Goal: Transaction & Acquisition: Book appointment/travel/reservation

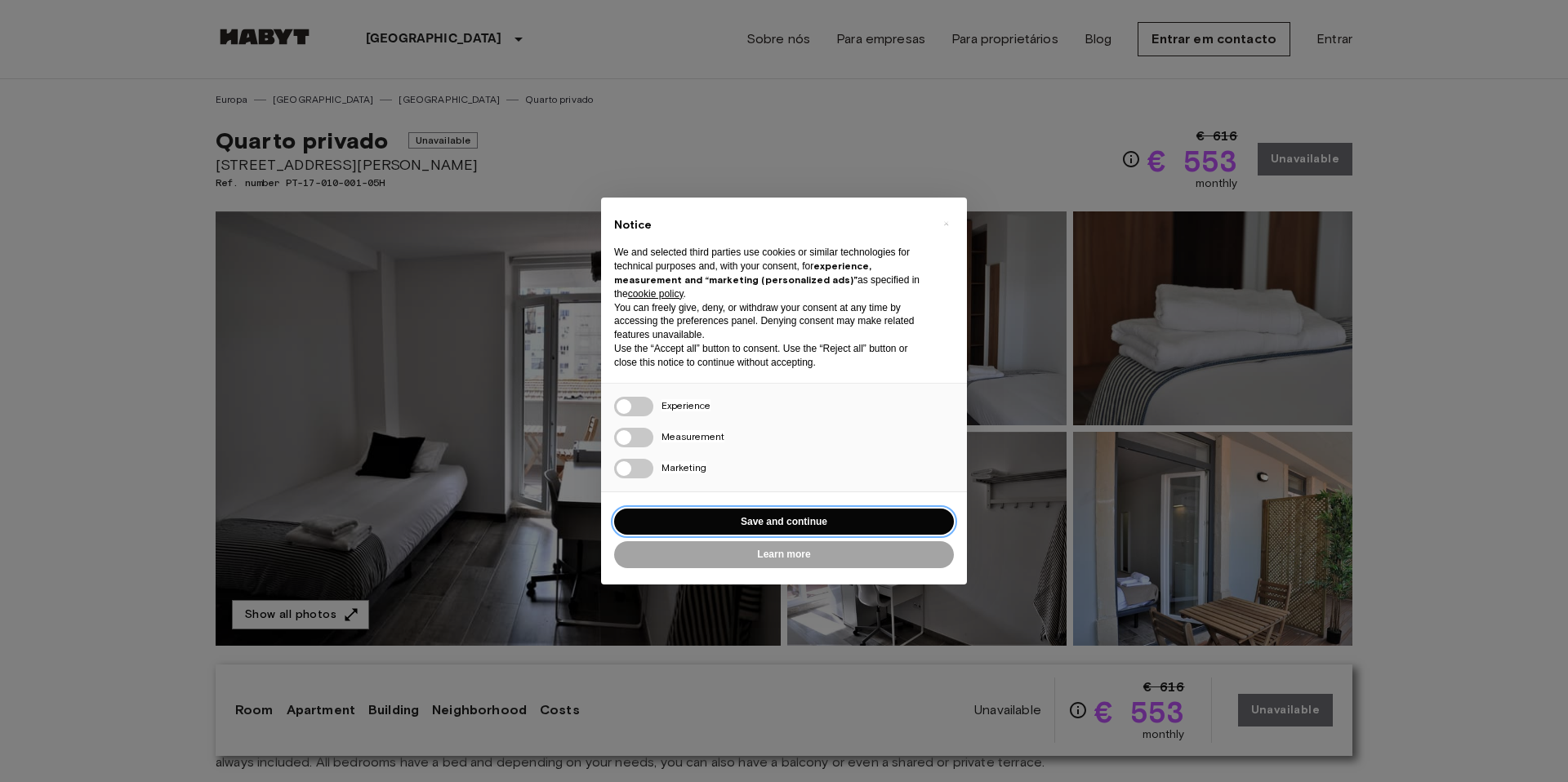
click at [801, 521] on button "Save and continue" at bounding box center [784, 522] width 340 height 27
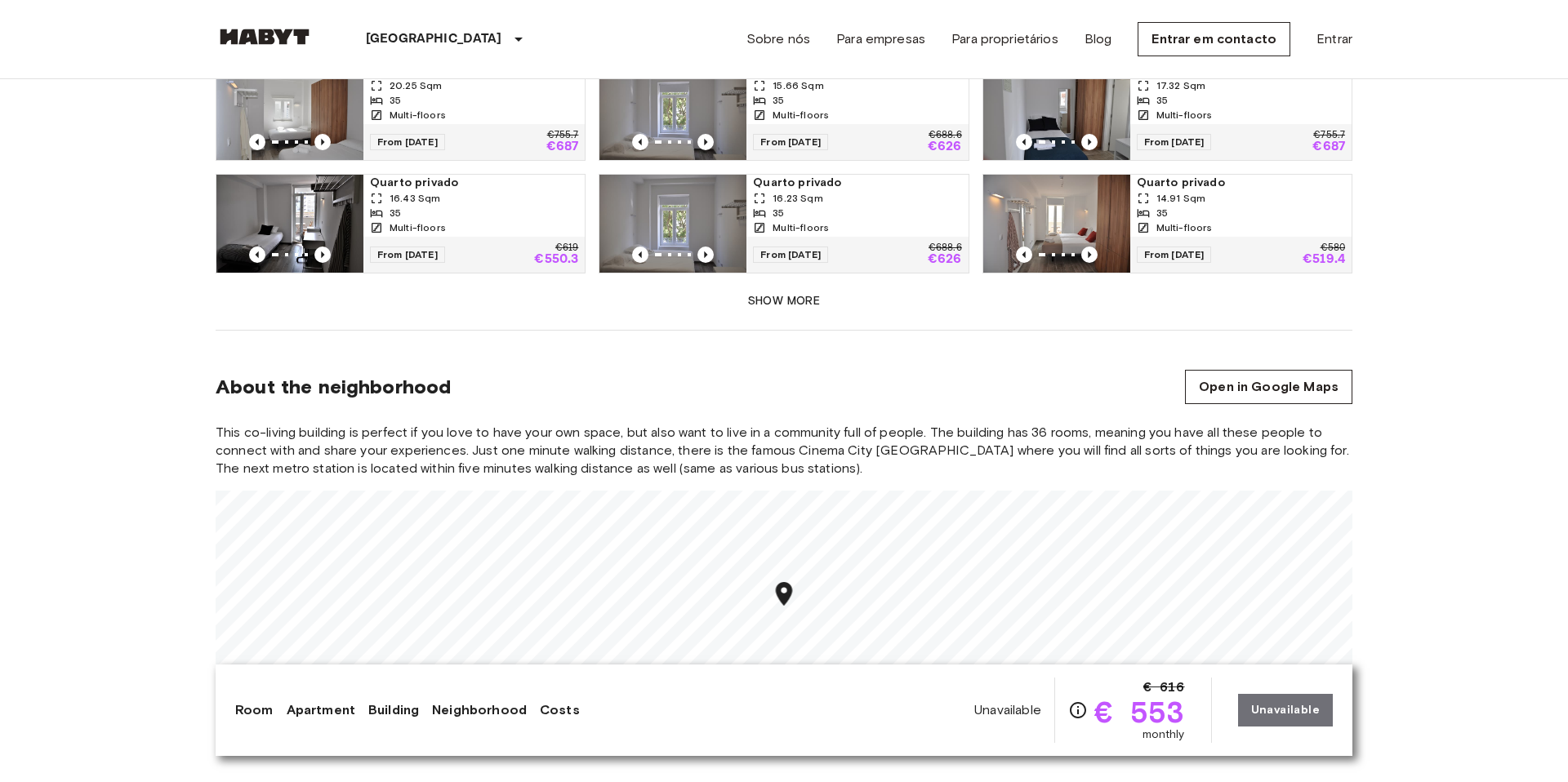
scroll to position [1322, 0]
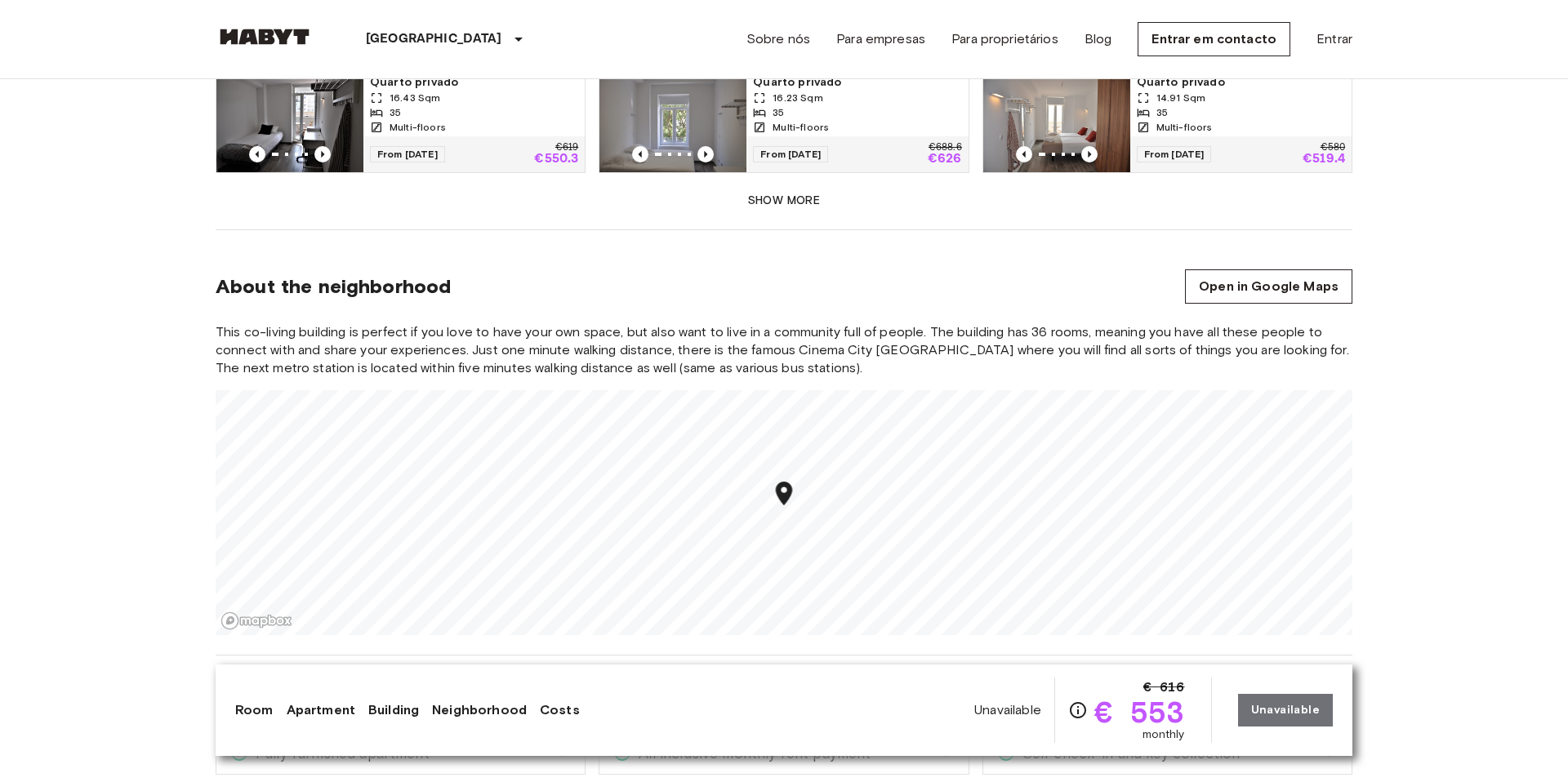
click at [785, 193] on button "Show more" at bounding box center [784, 201] width 1137 height 30
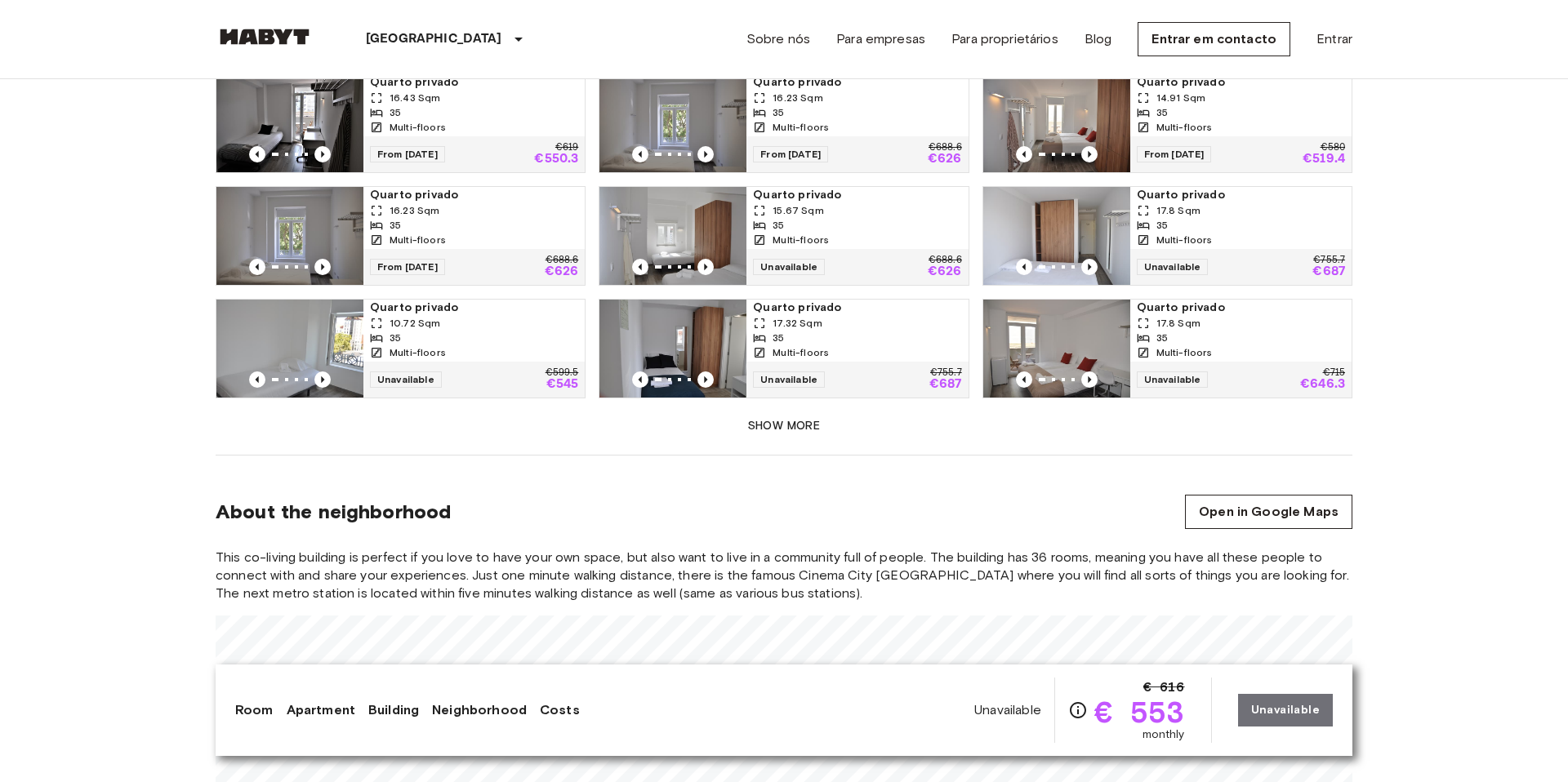
scroll to position [1435, 0]
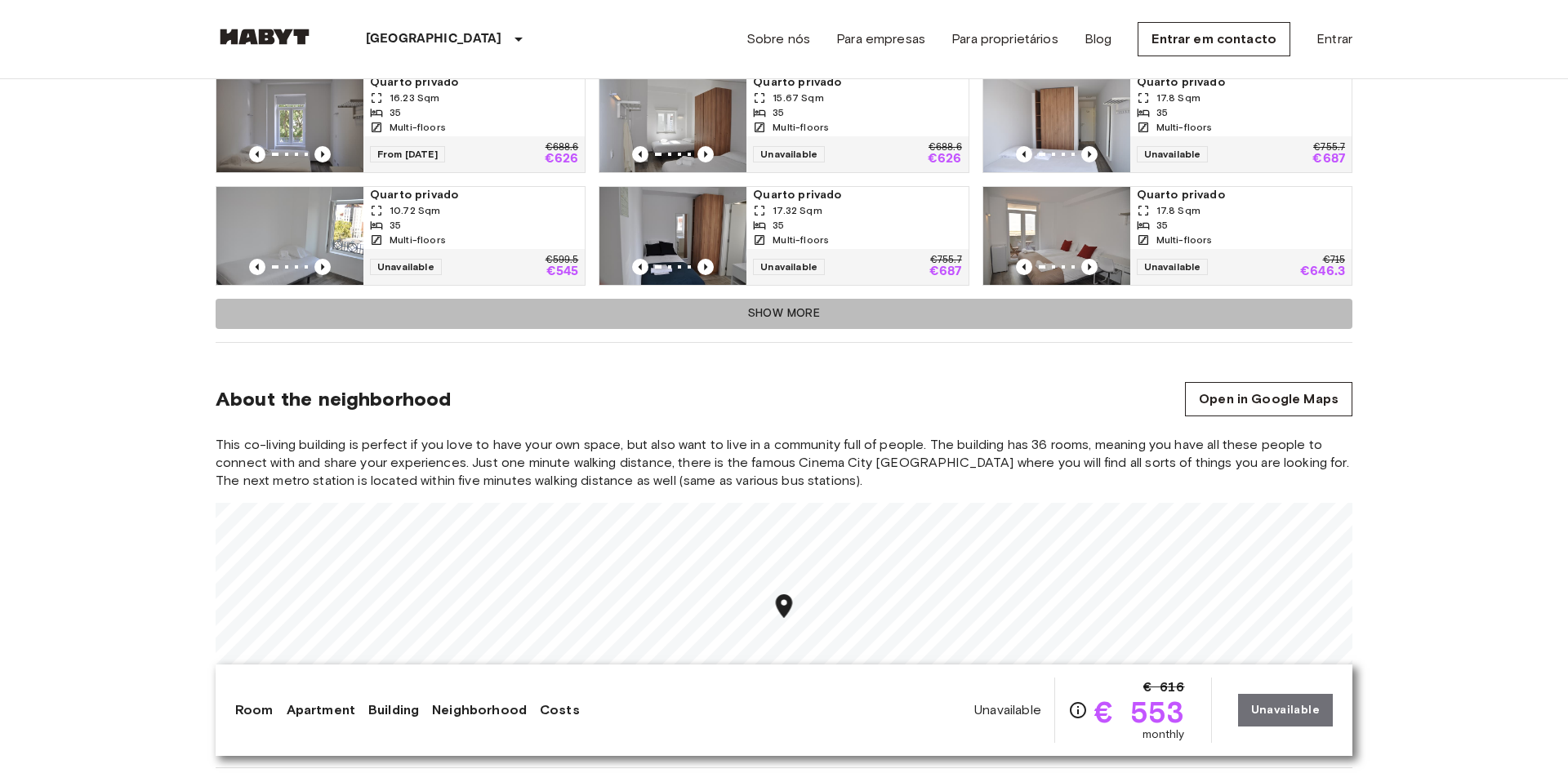
click at [818, 299] on button "Show more" at bounding box center [784, 313] width 1137 height 30
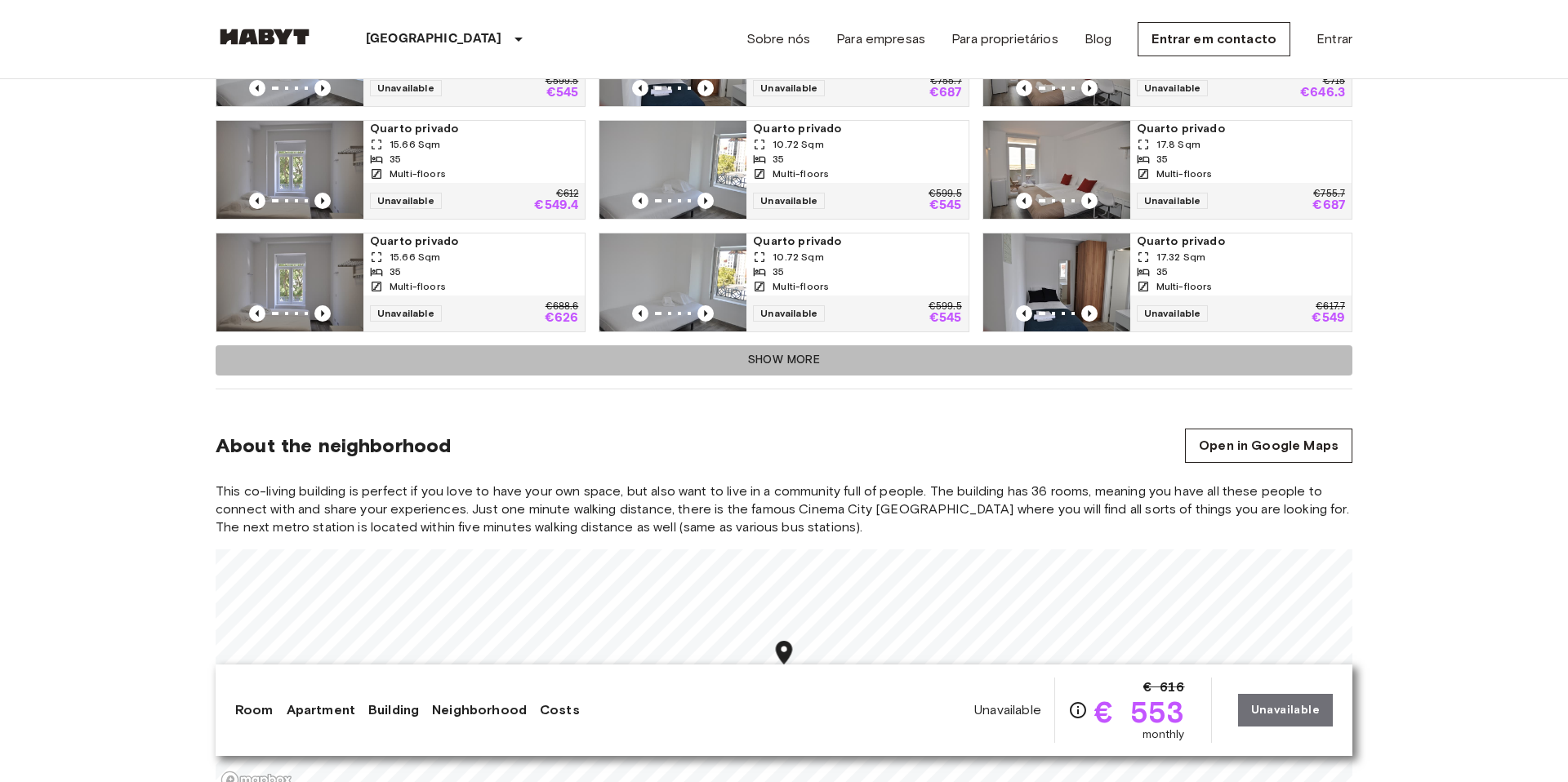
click at [799, 358] on button "Show more" at bounding box center [784, 360] width 1137 height 30
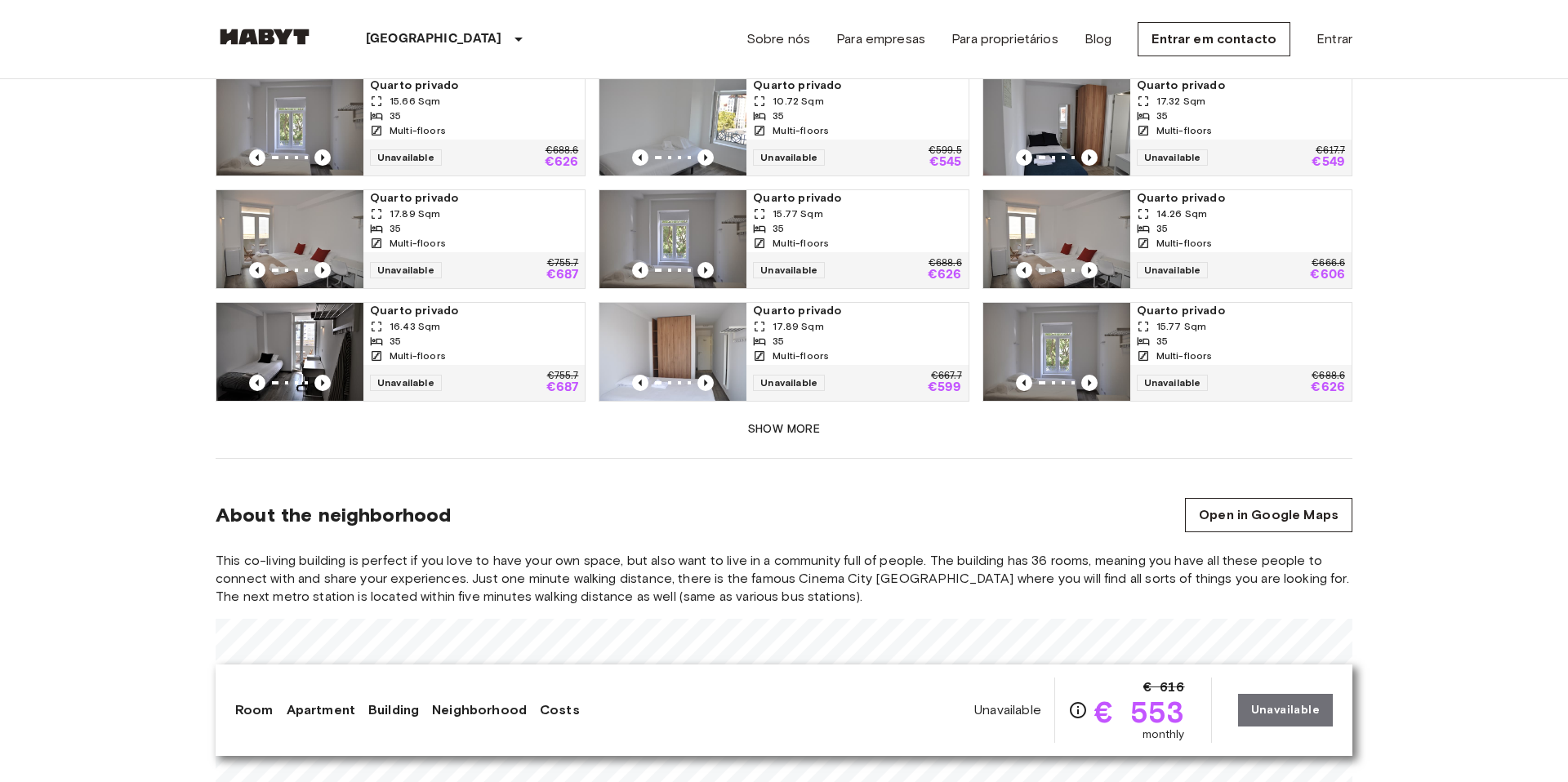
scroll to position [1775, 0]
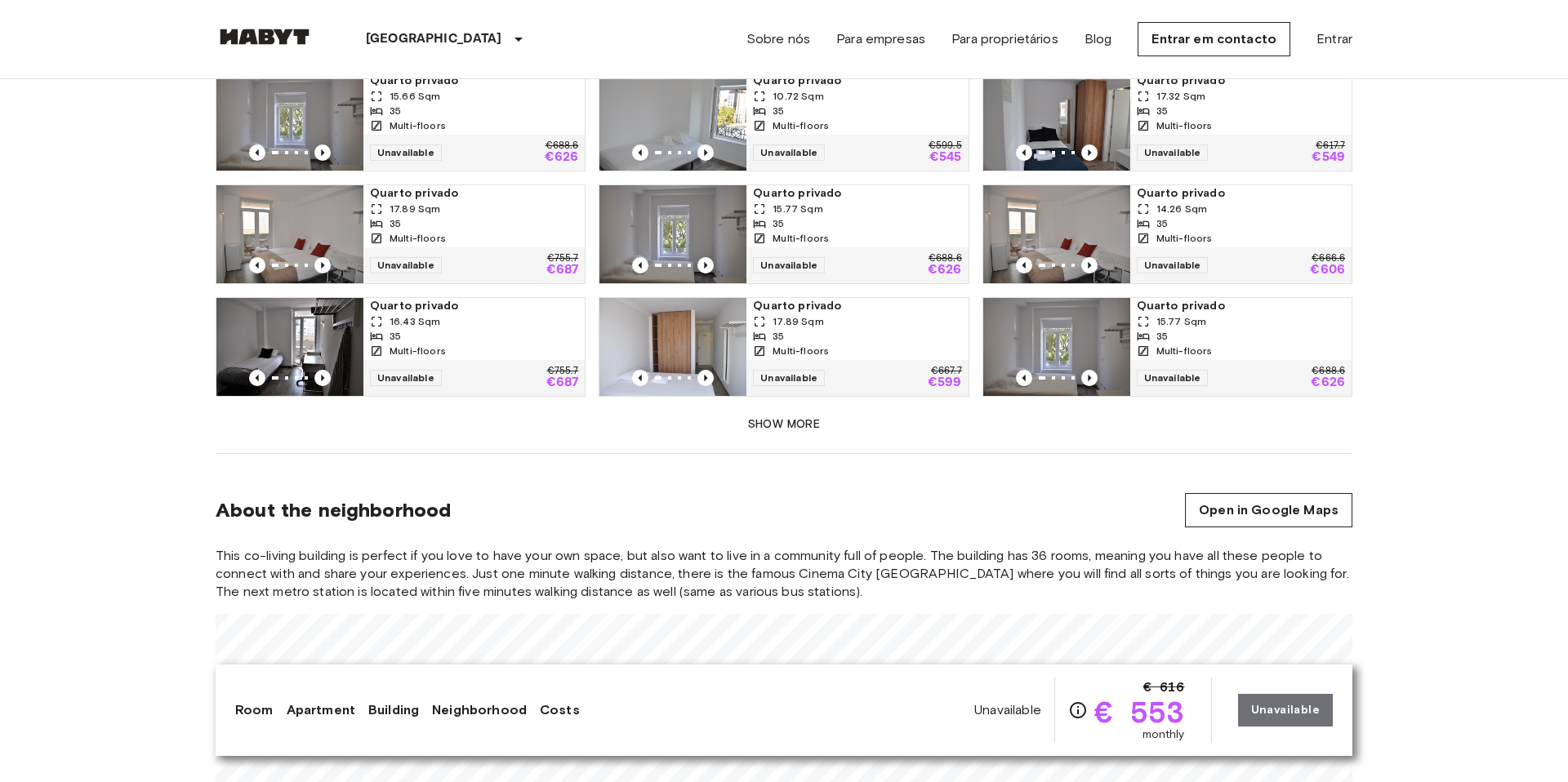
click at [812, 410] on button "Show more" at bounding box center [784, 424] width 1137 height 30
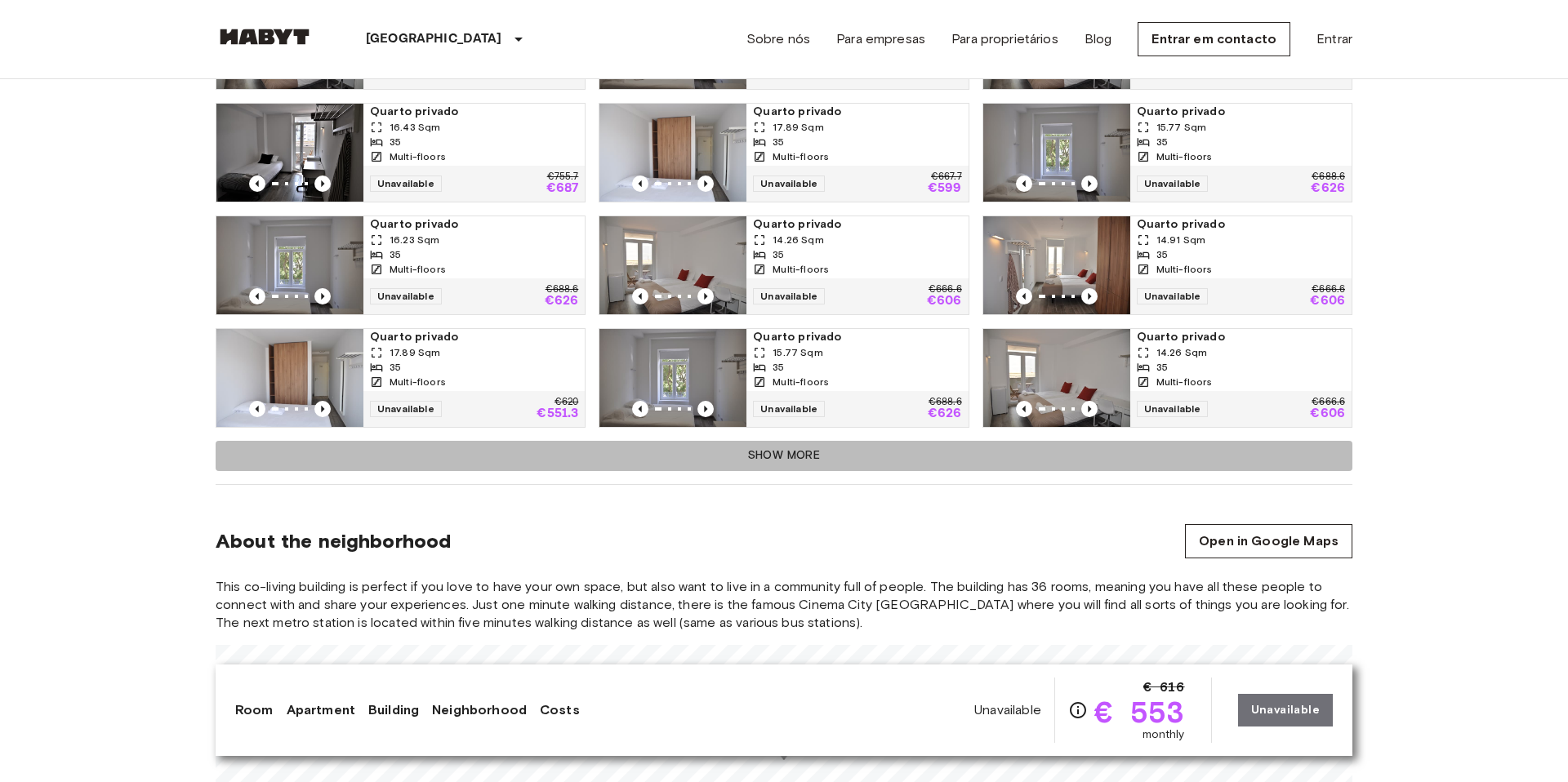
click at [820, 441] on button "Show more" at bounding box center [784, 456] width 1137 height 30
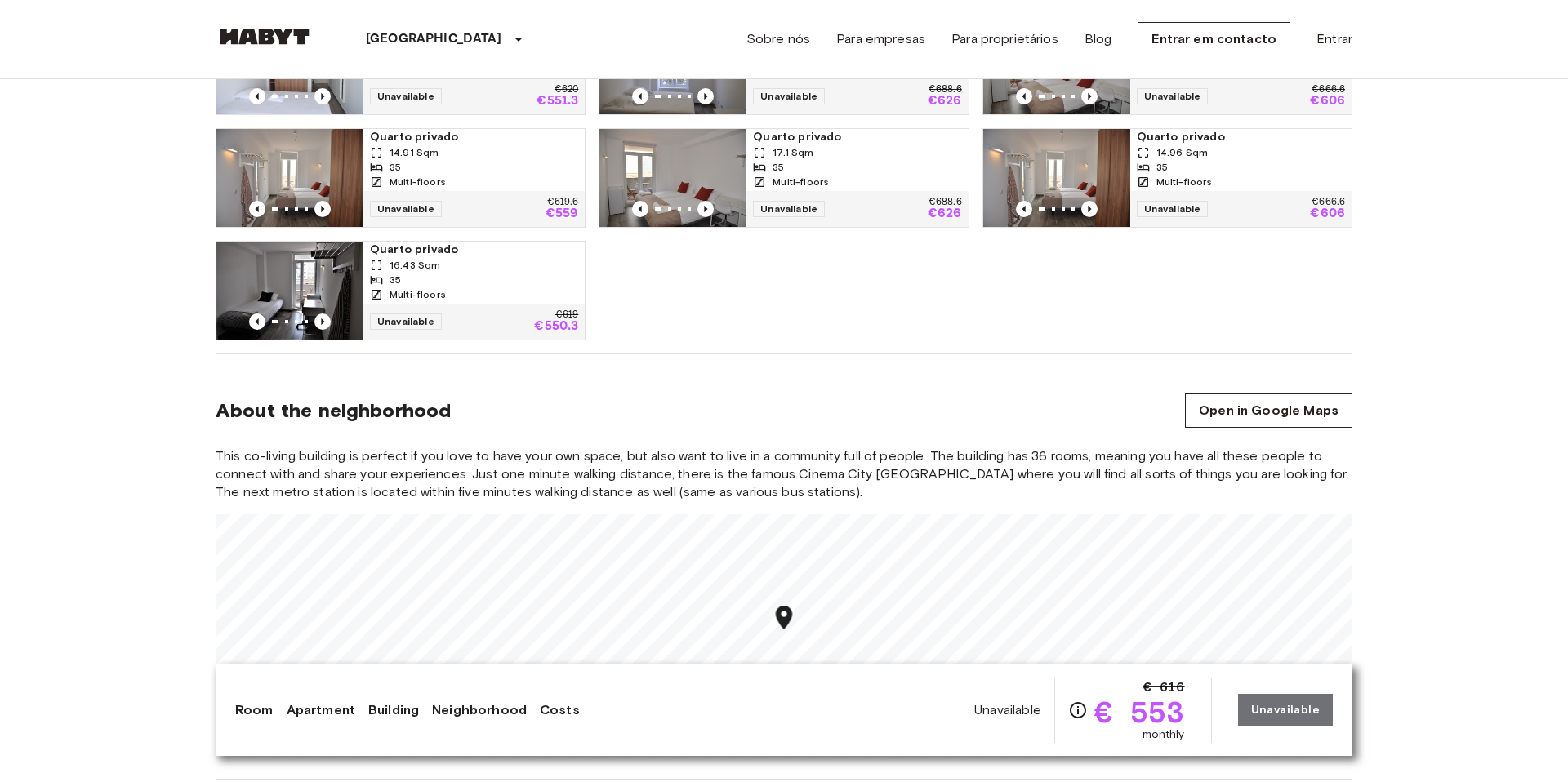
scroll to position [2315, 0]
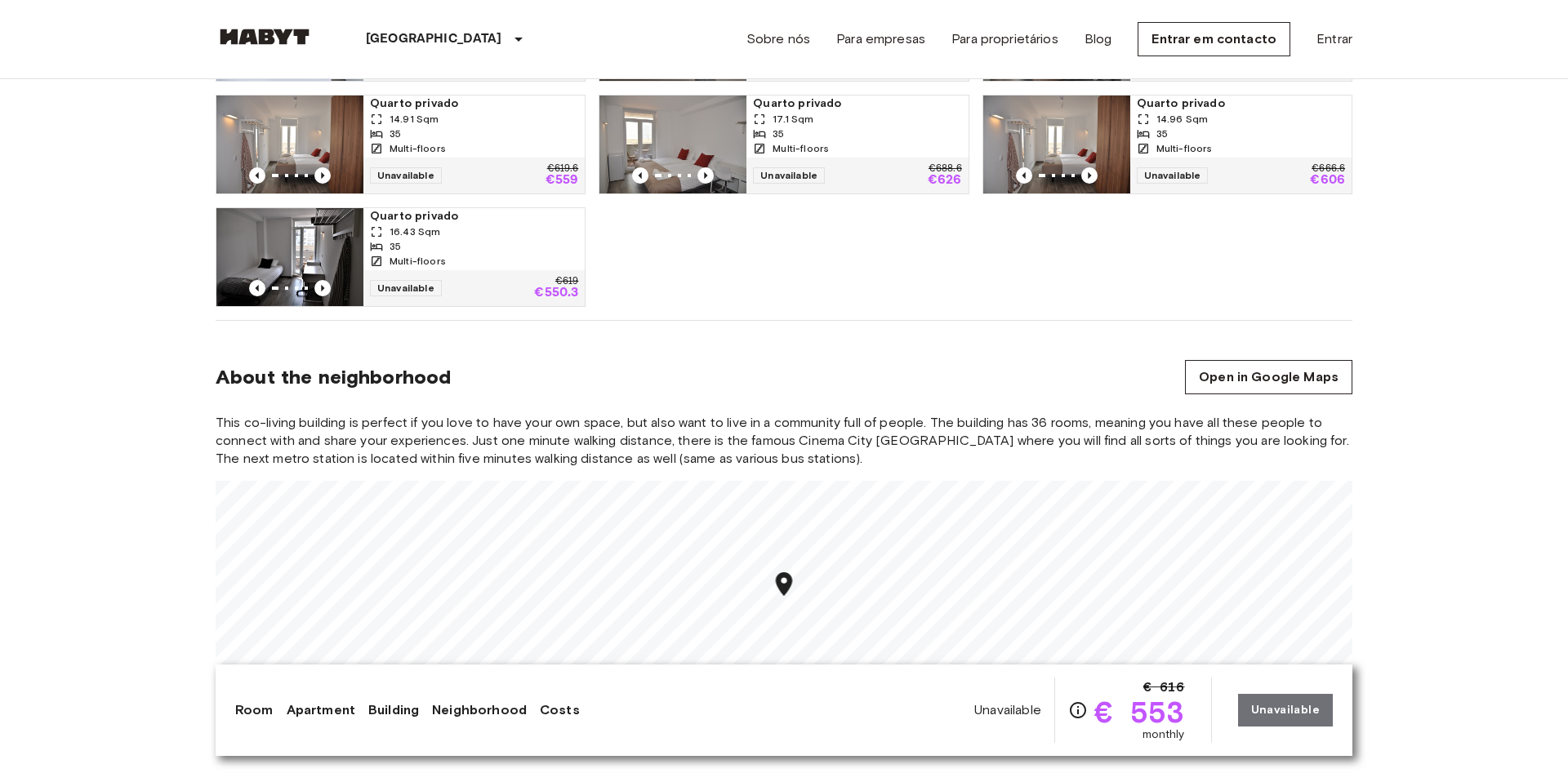
click at [306, 225] on img at bounding box center [289, 257] width 147 height 98
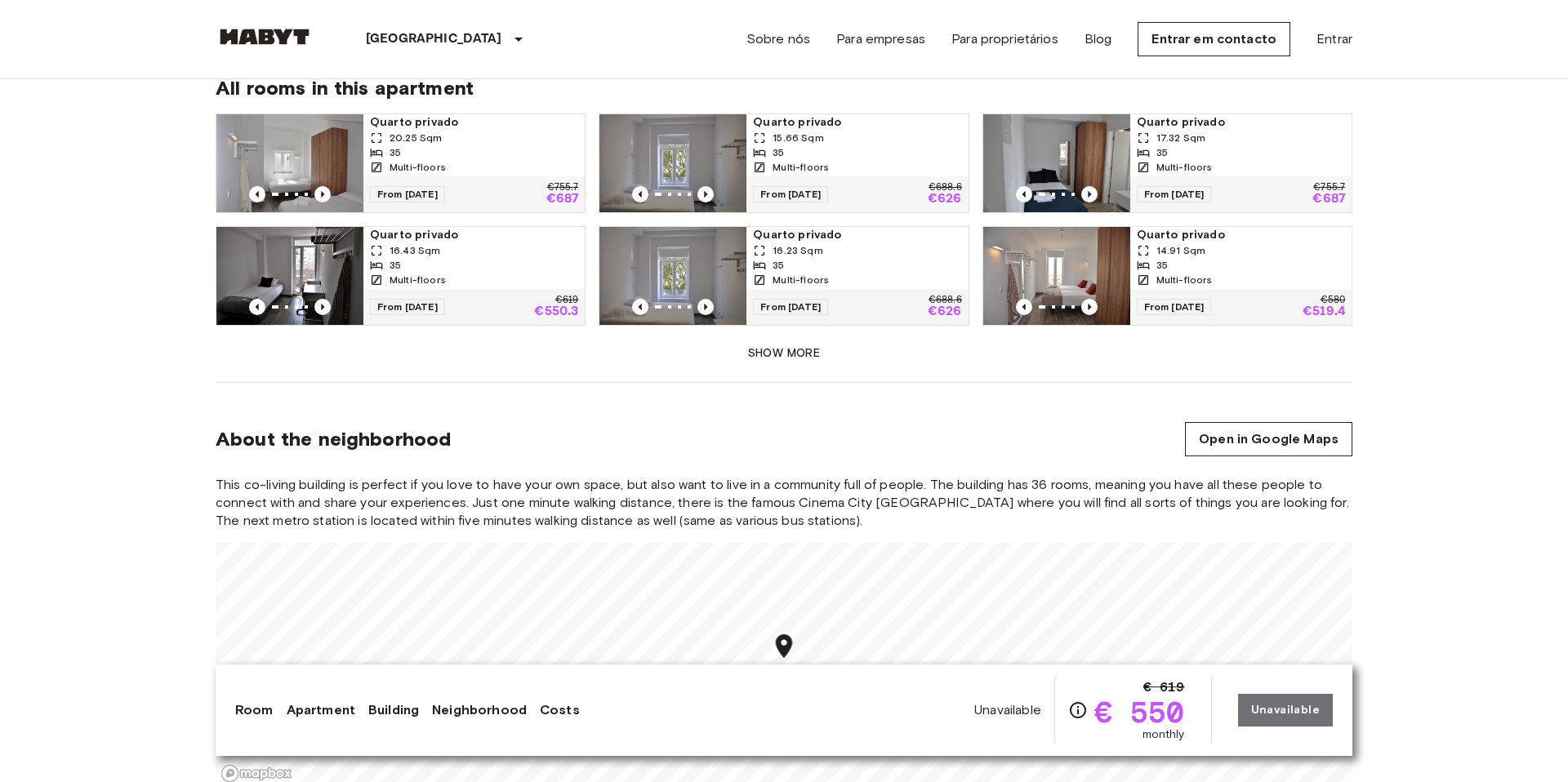
scroll to position [1505, 0]
